Goal: Task Accomplishment & Management: Use online tool/utility

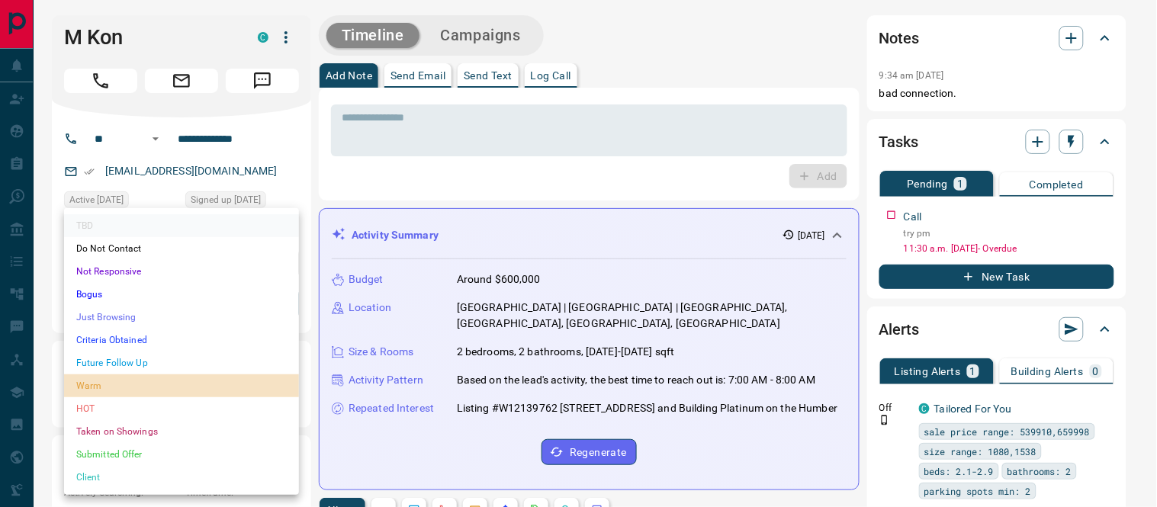
click at [82, 380] on li "Warm" at bounding box center [181, 386] width 235 height 23
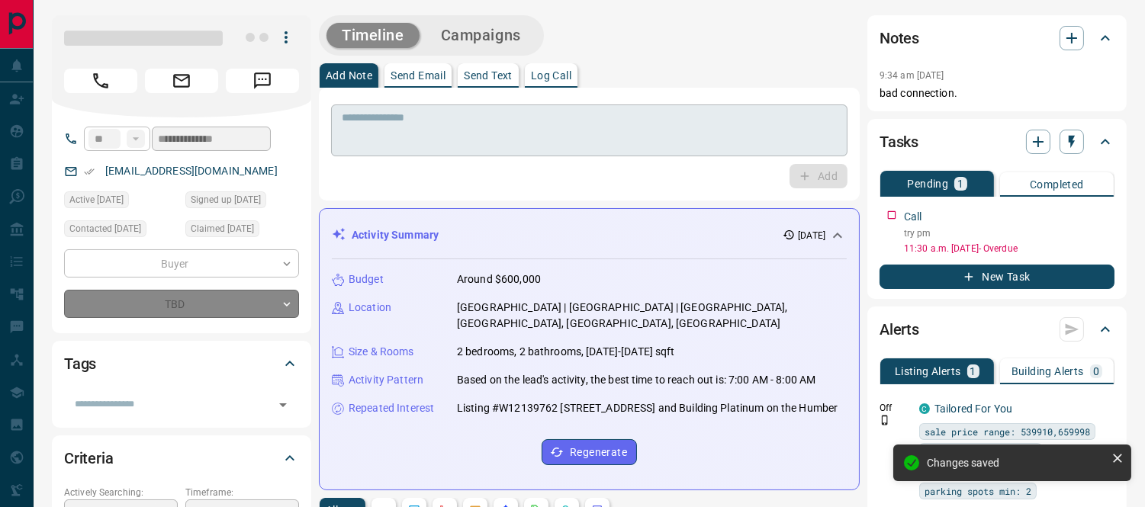
type input "*"
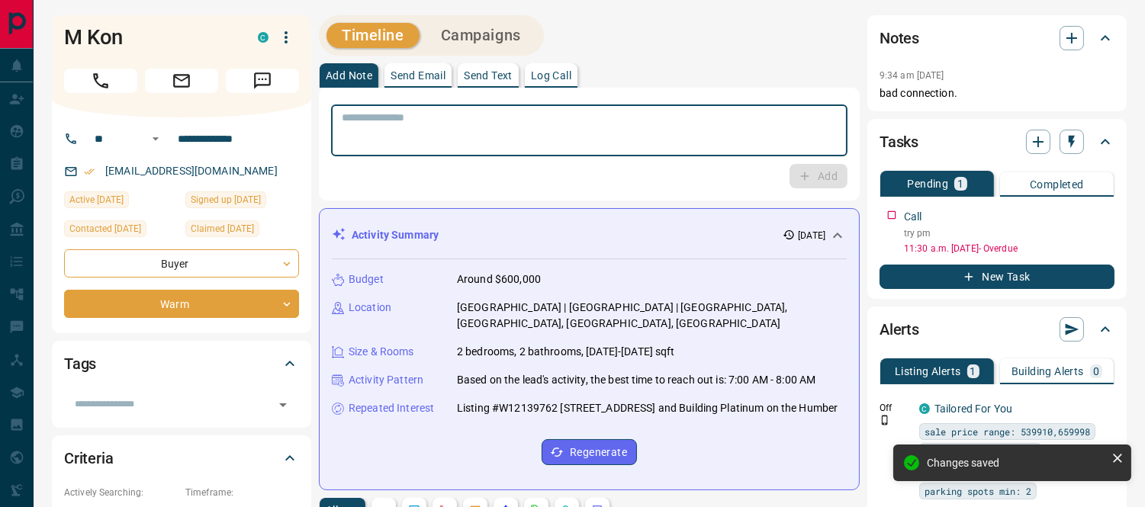
click at [426, 124] on textarea at bounding box center [589, 130] width 495 height 39
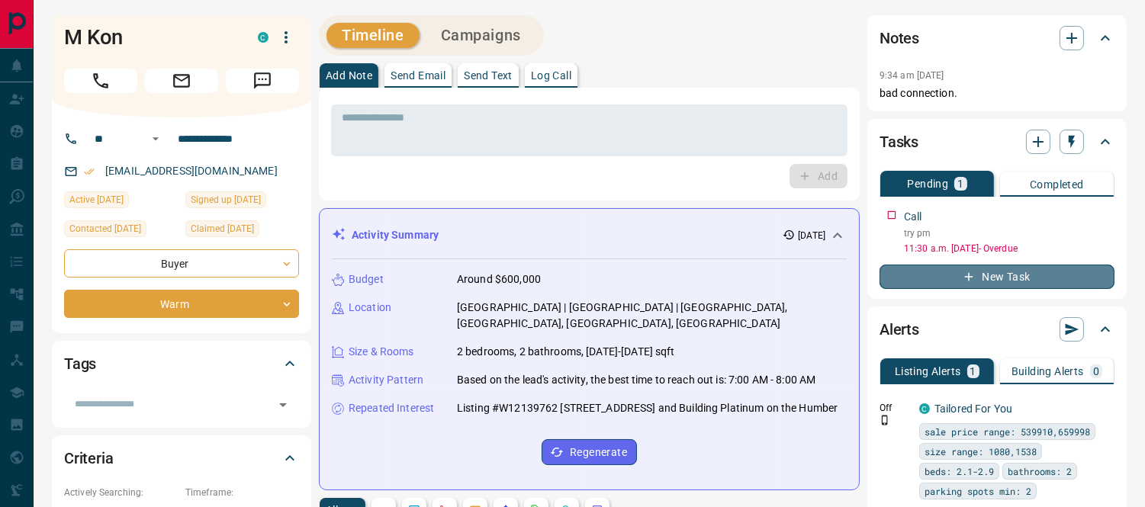
click at [999, 278] on button "New Task" at bounding box center [996, 277] width 235 height 24
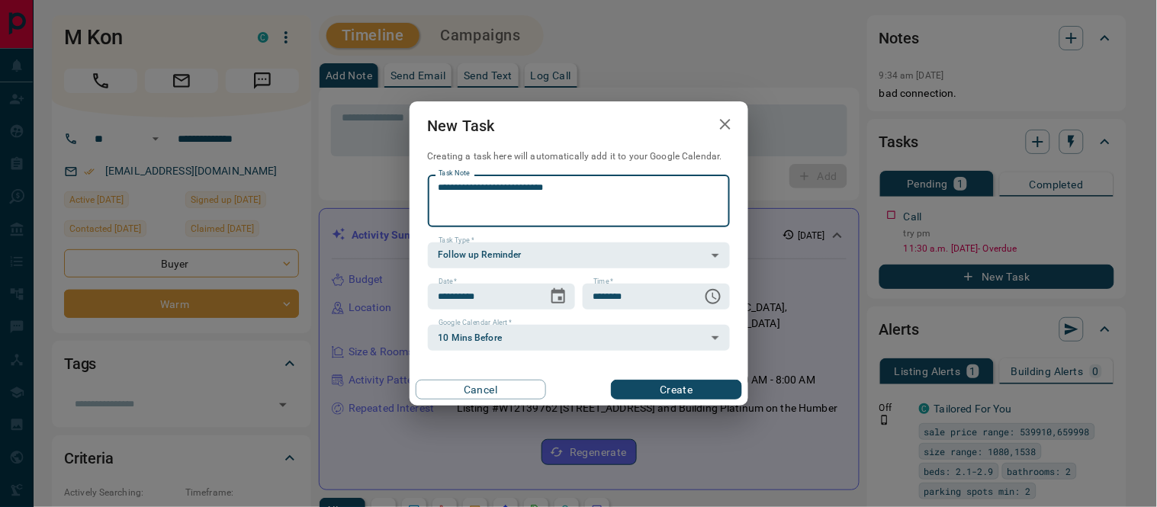
type textarea "**********"
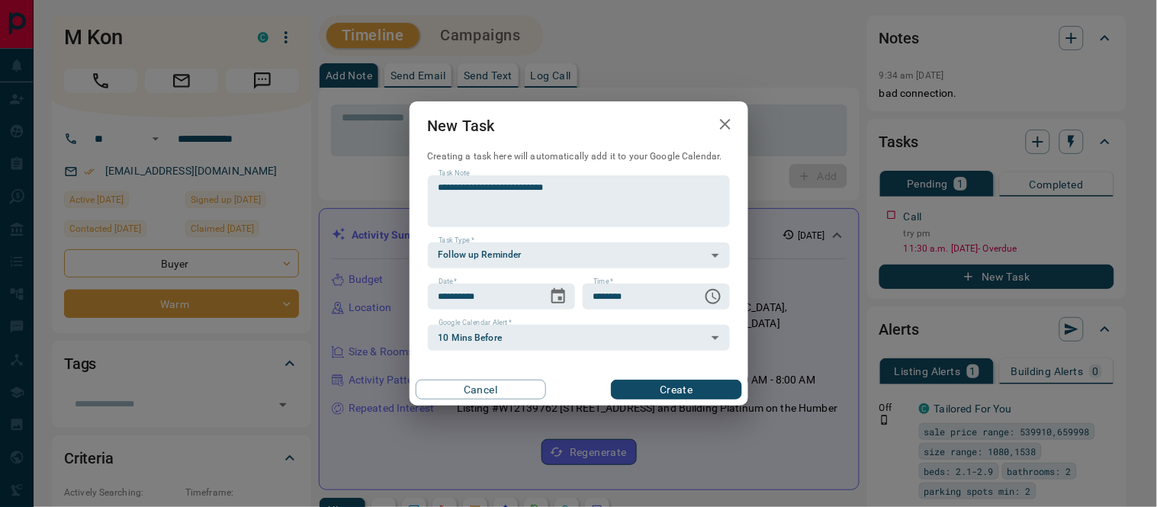
click at [624, 378] on div "Cancel Create" at bounding box center [579, 390] width 339 height 32
click at [685, 380] on button "Create" at bounding box center [676, 390] width 130 height 20
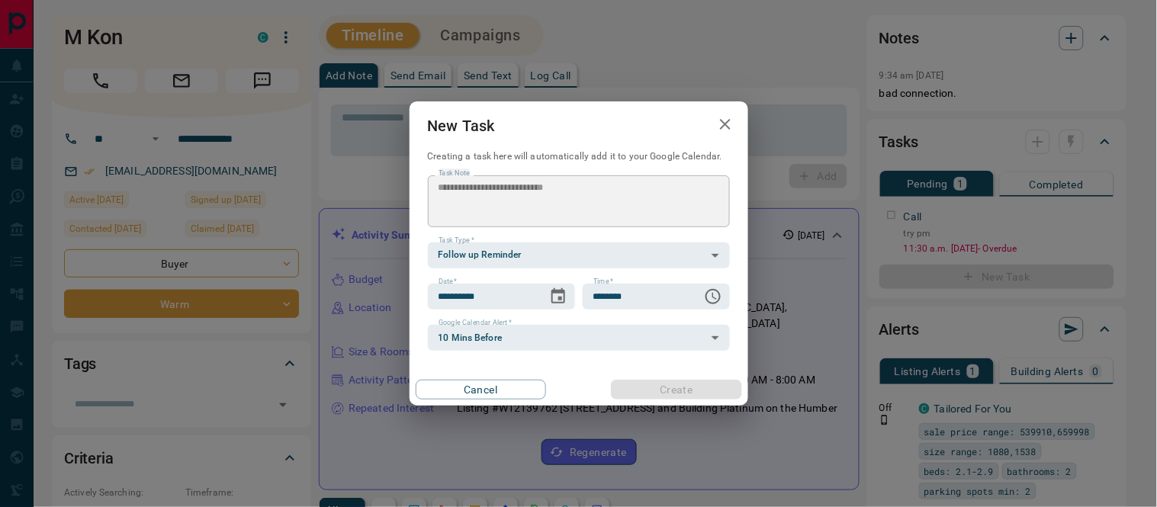
click at [726, 117] on textarea at bounding box center [589, 130] width 495 height 39
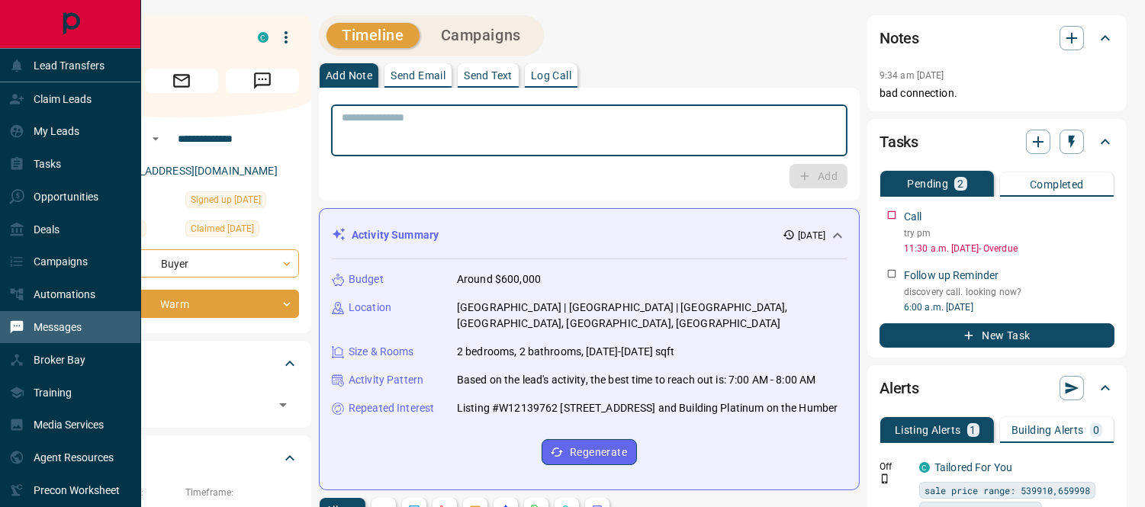
click at [66, 321] on p "Messages" at bounding box center [58, 327] width 48 height 12
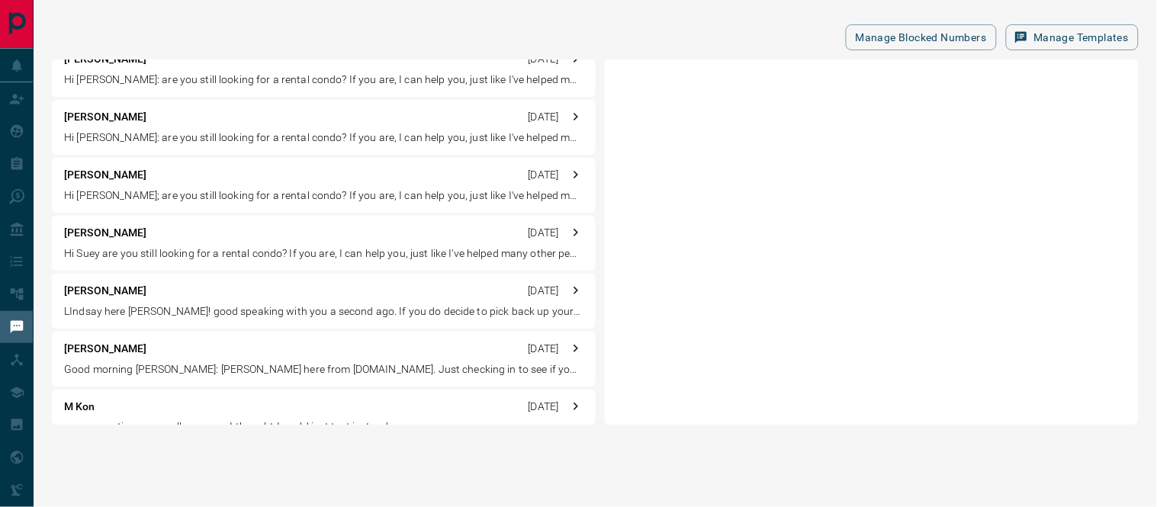
scroll to position [508, 0]
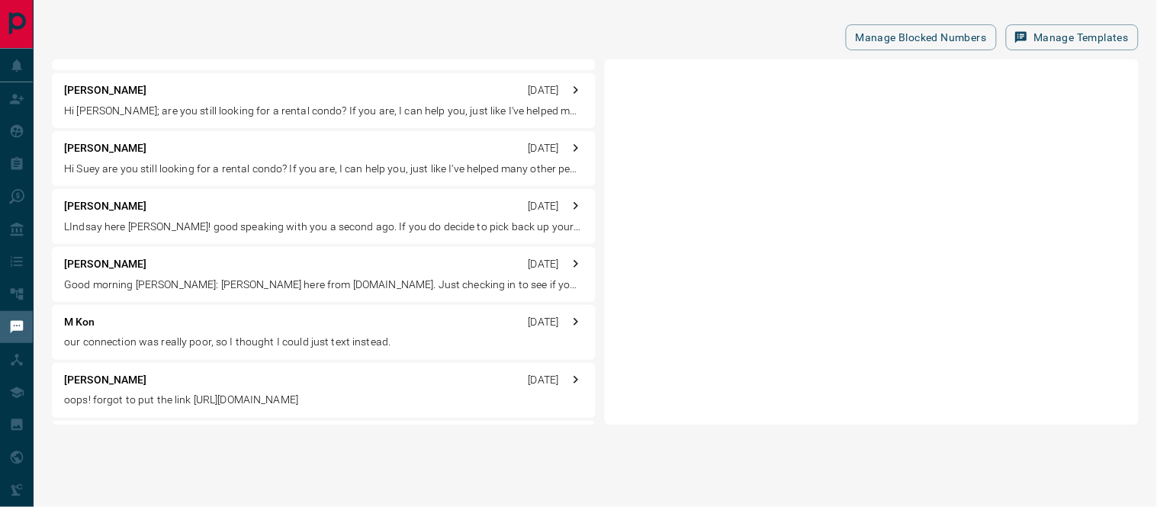
click at [117, 263] on p "[PERSON_NAME]" at bounding box center [105, 264] width 83 height 16
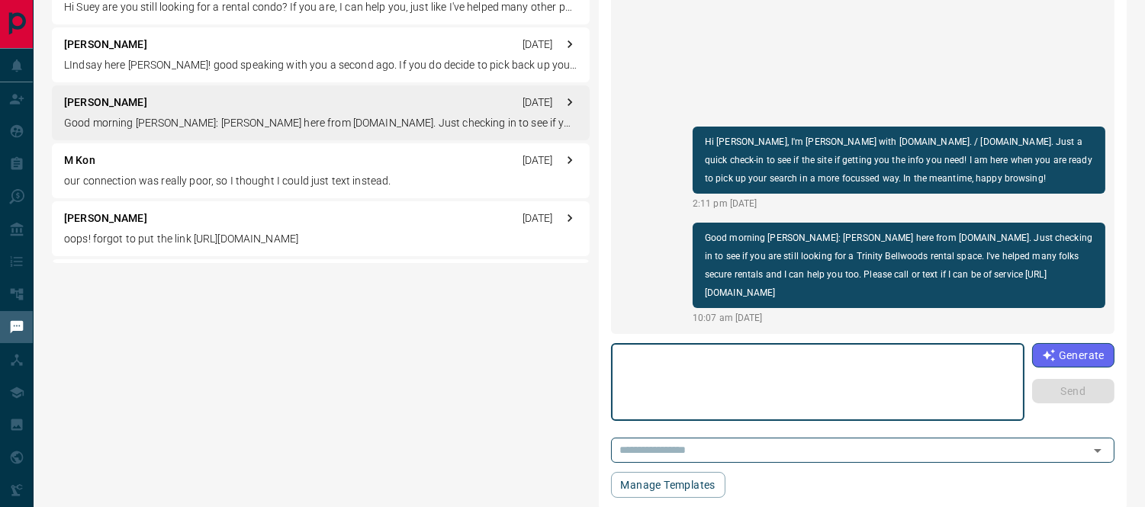
scroll to position [0, 0]
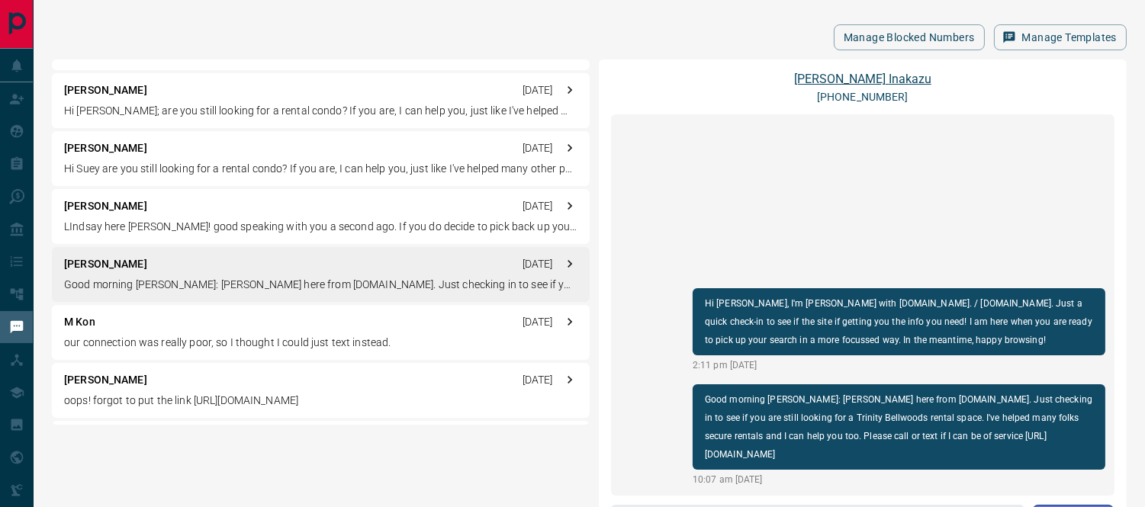
click at [879, 76] on link "[PERSON_NAME]" at bounding box center [862, 79] width 137 height 14
